Goal: Check status: Check status

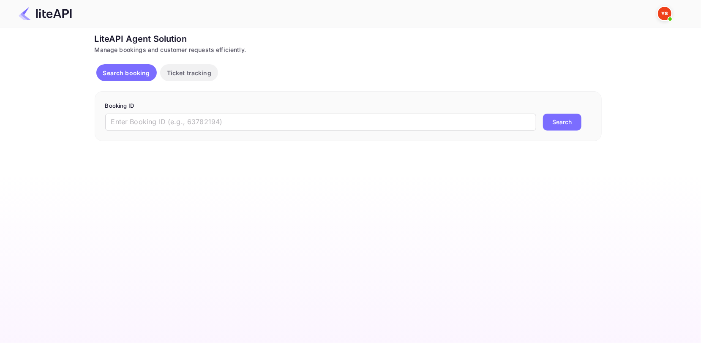
drag, startPoint x: 0, startPoint y: 0, endPoint x: 226, endPoint y: 109, distance: 250.9
click at [226, 109] on p "Booking ID" at bounding box center [348, 106] width 486 height 8
click at [222, 118] on input "text" at bounding box center [320, 122] width 431 height 17
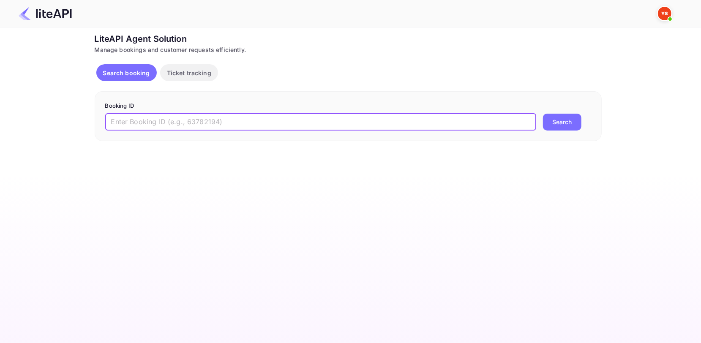
paste input "9174376"
type input "9174376"
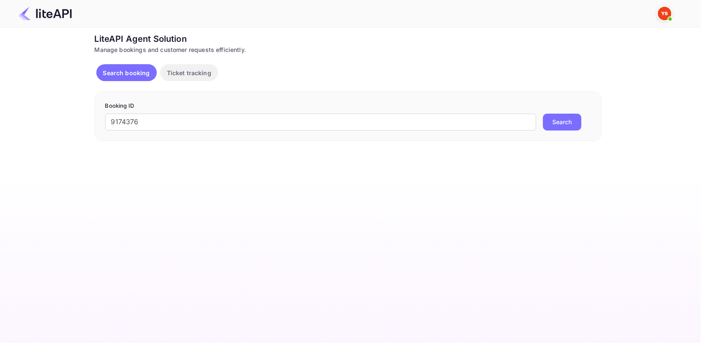
click at [560, 123] on button "Search" at bounding box center [562, 122] width 38 height 17
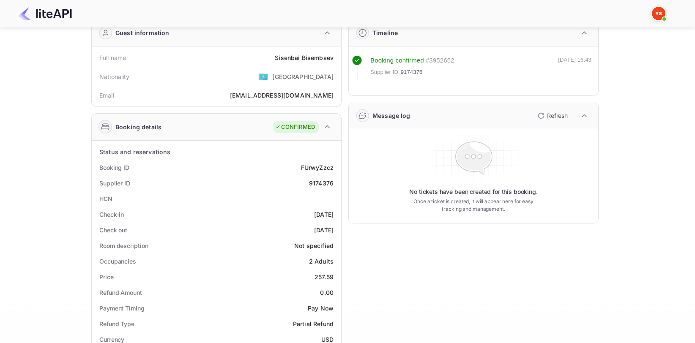
scroll to position [42, 0]
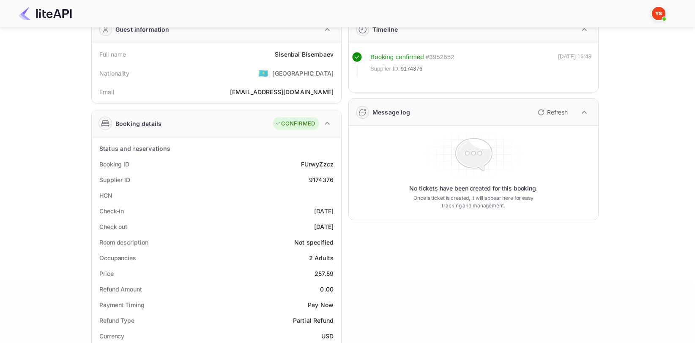
click at [319, 181] on div "9174376" at bounding box center [321, 179] width 25 height 9
copy div "9174376"
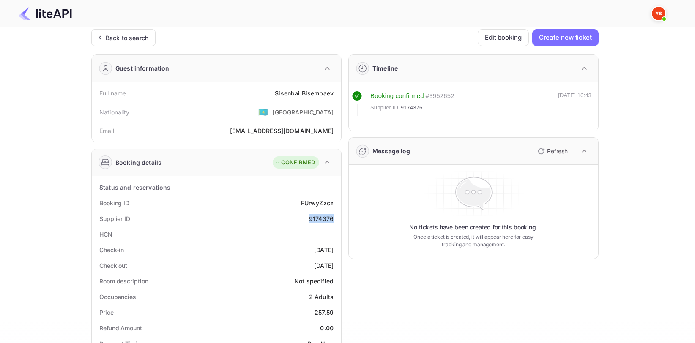
scroll to position [0, 0]
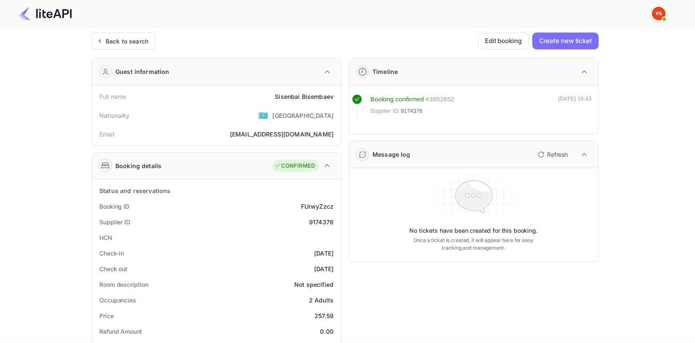
click at [295, 88] on div "Full name [PERSON_NAME] Nationality 🇰🇿 [DEMOGRAPHIC_DATA] Email [EMAIL_ADDRESS]…" at bounding box center [216, 115] width 249 height 60
click at [288, 92] on div "[PERSON_NAME]" at bounding box center [304, 96] width 59 height 9
copy div "[PERSON_NAME]"
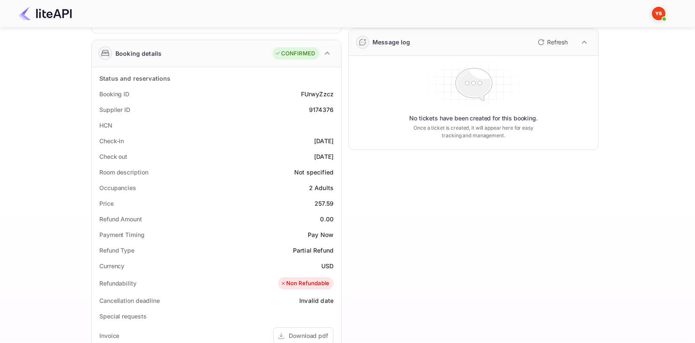
scroll to position [127, 0]
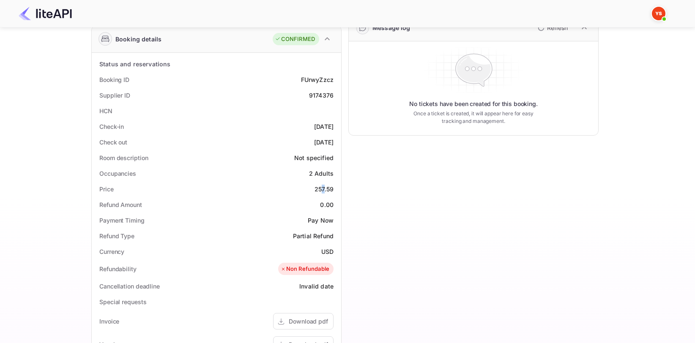
click at [324, 186] on div "257.59" at bounding box center [323, 189] width 19 height 9
click at [325, 249] on div "USD" at bounding box center [327, 251] width 12 height 9
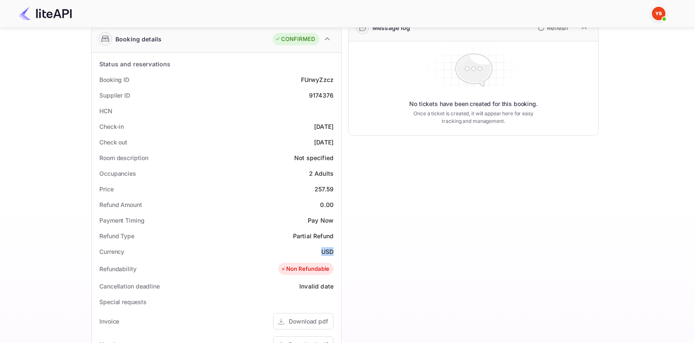
copy div "USD"
